Goal: Find specific page/section: Find specific page/section

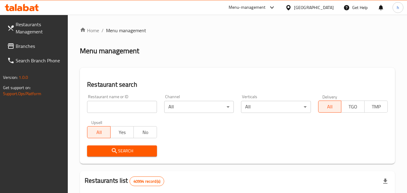
click at [313, 6] on div "[GEOGRAPHIC_DATA]" at bounding box center [314, 7] width 40 height 7
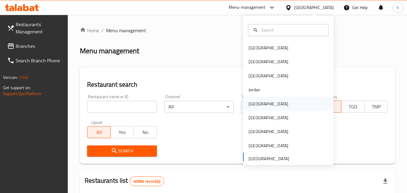
click at [249, 104] on div "[GEOGRAPHIC_DATA]" at bounding box center [269, 104] width 40 height 7
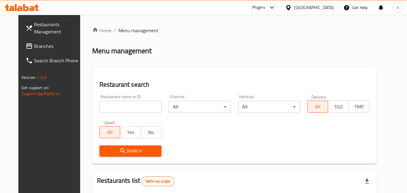
click at [34, 44] on span "Branches" at bounding box center [58, 45] width 48 height 7
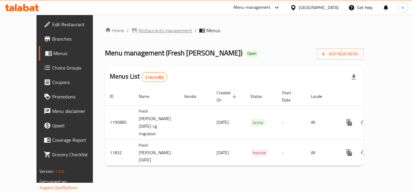
click at [140, 30] on span "Restaurants management" at bounding box center [165, 30] width 54 height 7
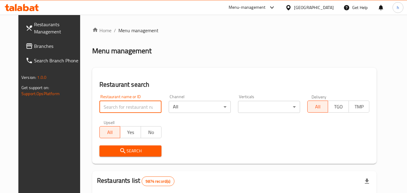
click at [110, 105] on input "search" at bounding box center [130, 107] width 62 height 12
paste input "7285"
type input "7285"
click button "Search" at bounding box center [130, 151] width 62 height 11
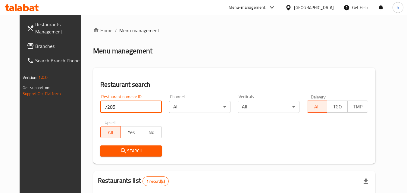
scroll to position [71, 0]
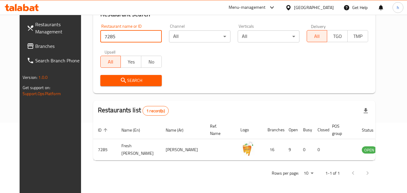
click at [326, 7] on div "[GEOGRAPHIC_DATA]" at bounding box center [314, 7] width 40 height 7
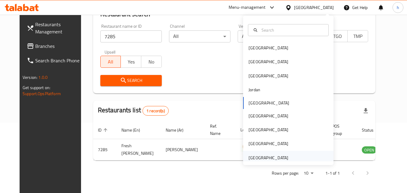
click at [275, 156] on div "[GEOGRAPHIC_DATA]" at bounding box center [269, 158] width 40 height 7
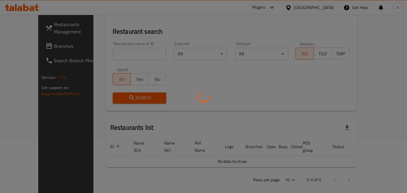
scroll to position [71, 0]
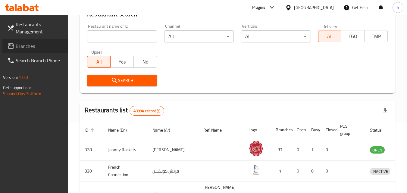
click at [30, 46] on span "Branches" at bounding box center [40, 45] width 48 height 7
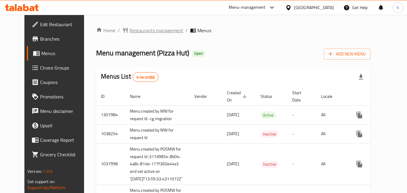
click at [147, 29] on span "Restaurants management" at bounding box center [157, 30] width 54 height 7
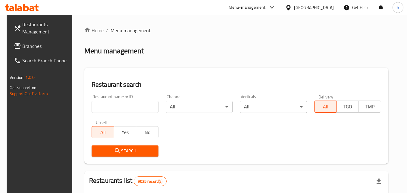
click at [135, 104] on input "search" at bounding box center [125, 107] width 67 height 12
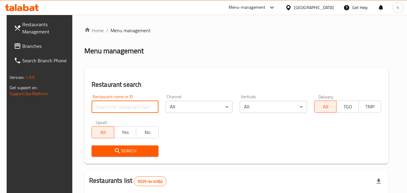
paste input "8128"
type input "8128"
click button "Search" at bounding box center [125, 151] width 67 height 11
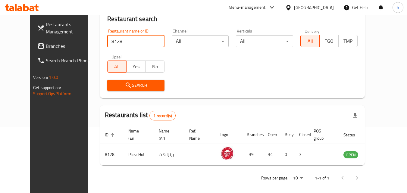
scroll to position [71, 0]
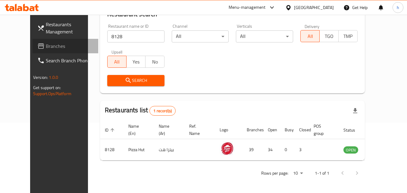
click at [46, 42] on link "Branches" at bounding box center [66, 46] width 66 height 14
